Goal: Transaction & Acquisition: Purchase product/service

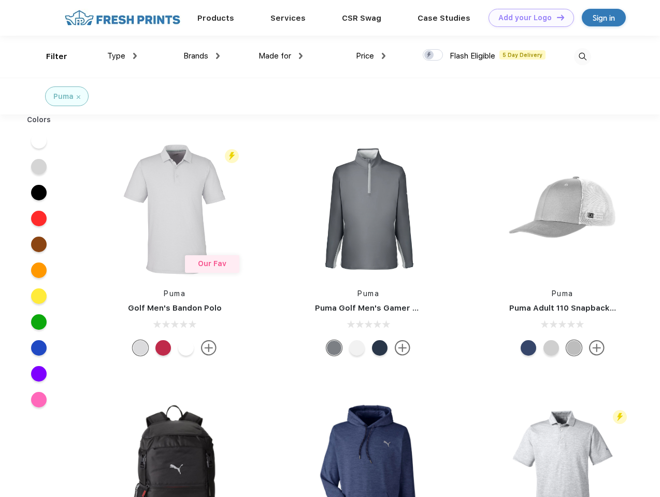
click at [527, 18] on link "Add your Logo Design Tool" at bounding box center [530, 18] width 85 height 18
click at [0, 0] on div "Design Tool" at bounding box center [0, 0] width 0 height 0
click at [556, 17] on link "Add your Logo Design Tool" at bounding box center [530, 18] width 85 height 18
click at [50, 56] on div "Filter" at bounding box center [56, 57] width 21 height 12
click at [122, 56] on span "Type" at bounding box center [116, 55] width 18 height 9
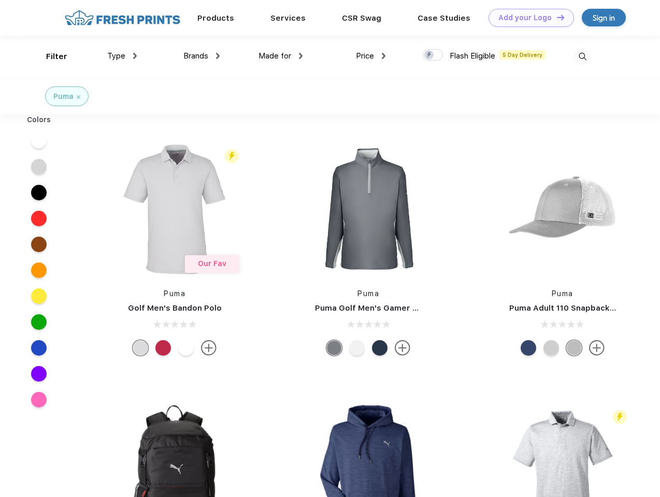
click at [201, 56] on span "Brands" at bounding box center [195, 55] width 25 height 9
click at [281, 56] on span "Made for" at bounding box center [274, 55] width 33 height 9
click at [371, 56] on span "Price" at bounding box center [365, 55] width 18 height 9
click at [433, 55] on div at bounding box center [432, 54] width 20 height 11
click at [429, 55] on input "checkbox" at bounding box center [425, 52] width 7 height 7
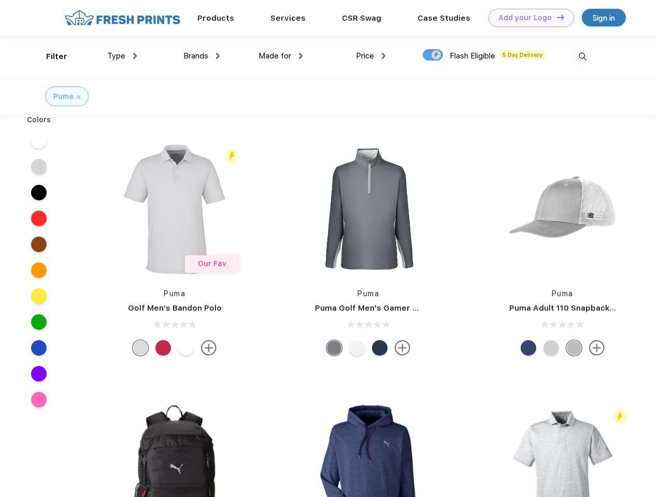
click at [582, 56] on img at bounding box center [582, 56] width 17 height 17
